Goal: Task Accomplishment & Management: Use online tool/utility

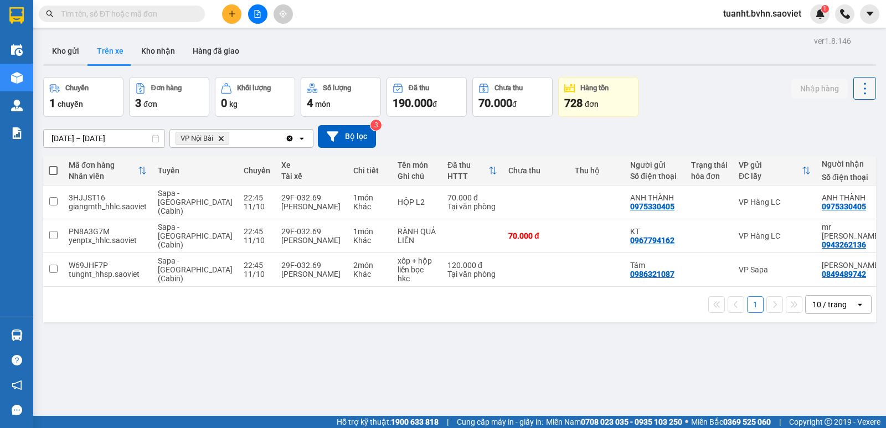
click at [853, 92] on button at bounding box center [864, 88] width 23 height 23
click at [839, 112] on li "Làm mới" at bounding box center [836, 119] width 83 height 20
click at [857, 87] on icon at bounding box center [865, 89] width 16 height 16
click at [844, 117] on span "Làm mới" at bounding box center [841, 118] width 30 height 11
click at [853, 77] on button at bounding box center [864, 88] width 23 height 23
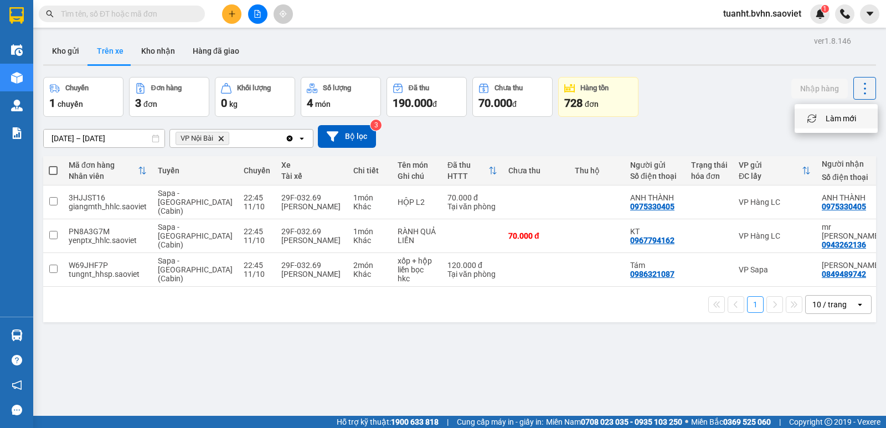
click at [853, 77] on button at bounding box center [864, 88] width 23 height 23
